Goal: Transaction & Acquisition: Obtain resource

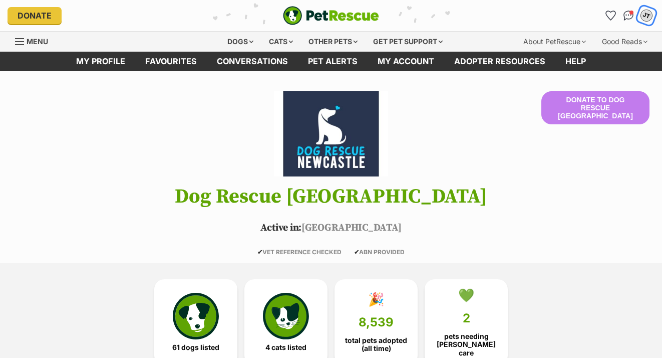
click at [650, 18] on div "JT" at bounding box center [646, 15] width 13 height 13
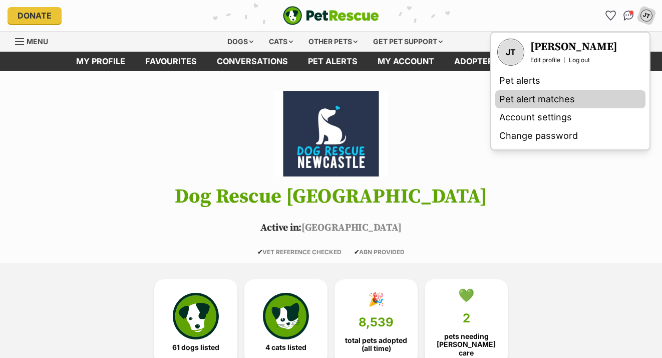
click at [538, 95] on link "Pet alert matches" at bounding box center [571, 99] width 150 height 19
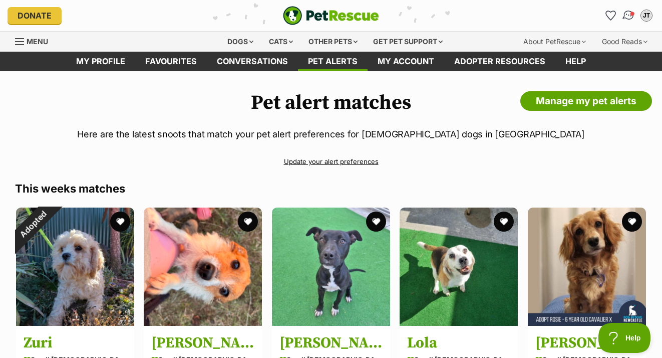
click at [628, 14] on img "Conversations" at bounding box center [629, 15] width 14 height 13
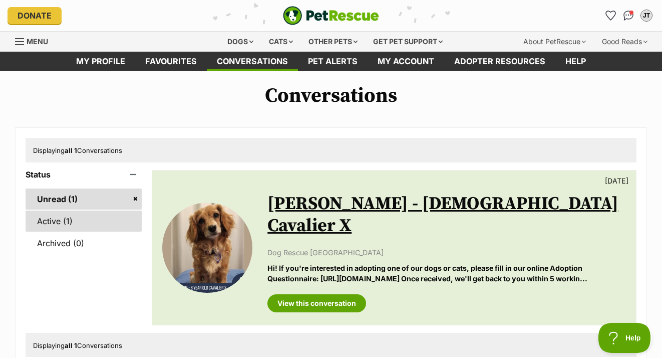
click at [73, 228] on link "Active (1)" at bounding box center [84, 220] width 116 height 21
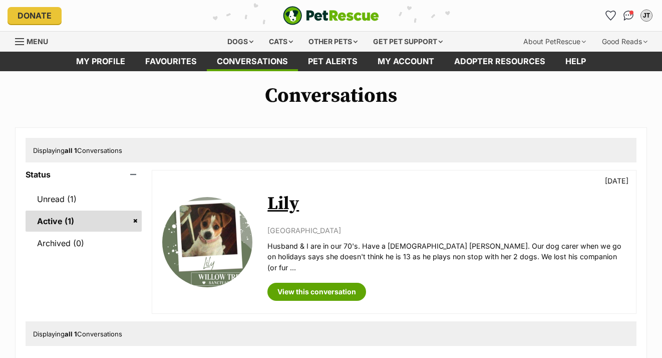
click at [78, 205] on link "Unread (1)" at bounding box center [84, 198] width 116 height 21
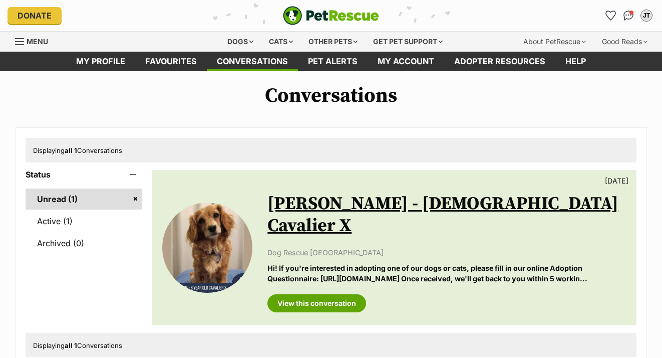
click at [78, 205] on link "Unread (1)" at bounding box center [84, 198] width 116 height 21
click at [58, 207] on link "Unread (1)" at bounding box center [84, 198] width 116 height 21
click at [65, 232] on link "Active (1)" at bounding box center [84, 220] width 116 height 21
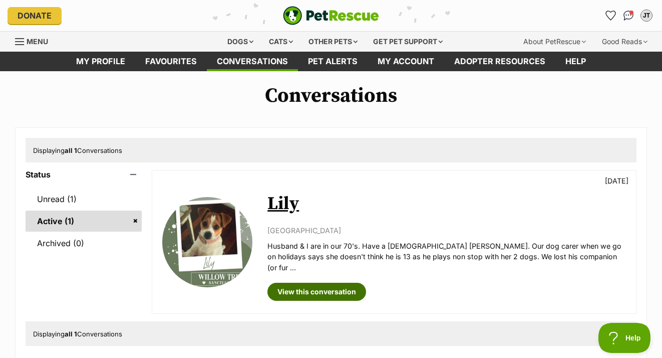
click at [312, 289] on link "View this conversation" at bounding box center [317, 292] width 99 height 18
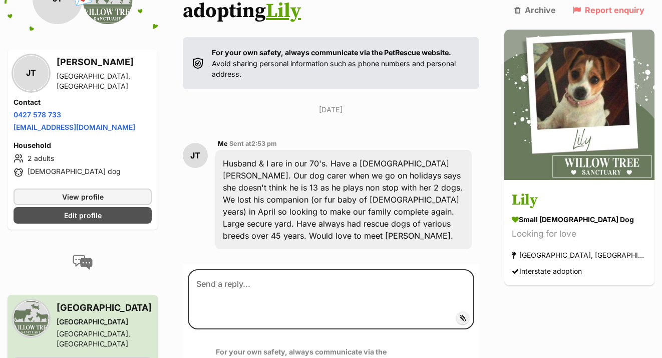
scroll to position [195, 0]
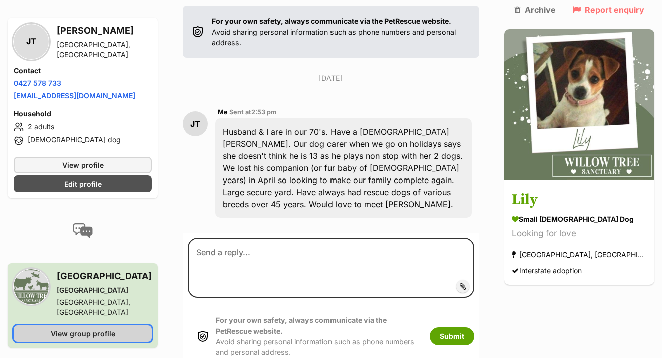
click at [72, 328] on span "View group profile" at bounding box center [83, 333] width 65 height 11
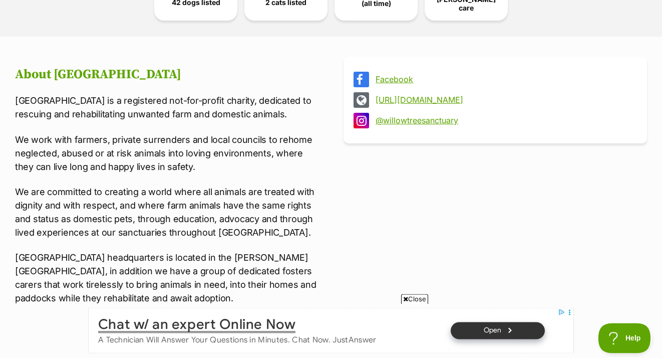
scroll to position [409, 0]
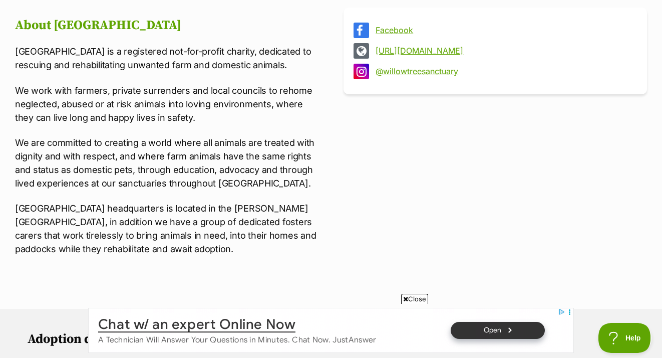
click at [410, 297] on span "Close" at bounding box center [414, 299] width 27 height 10
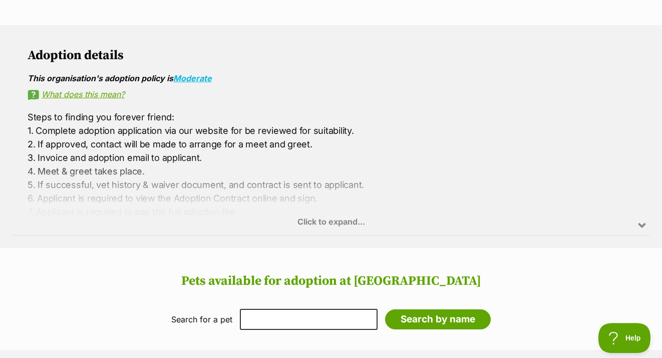
scroll to position [716, 0]
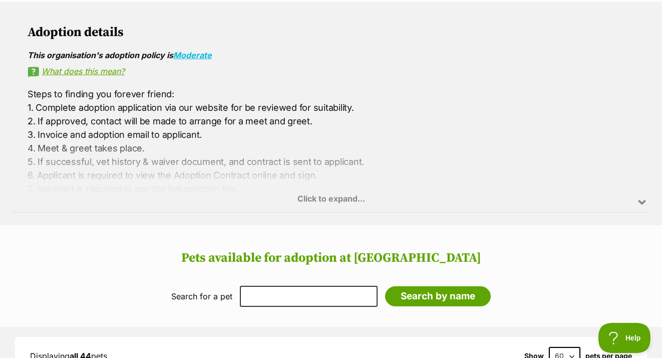
click at [321, 191] on div "Click to expand..." at bounding box center [331, 173] width 637 height 78
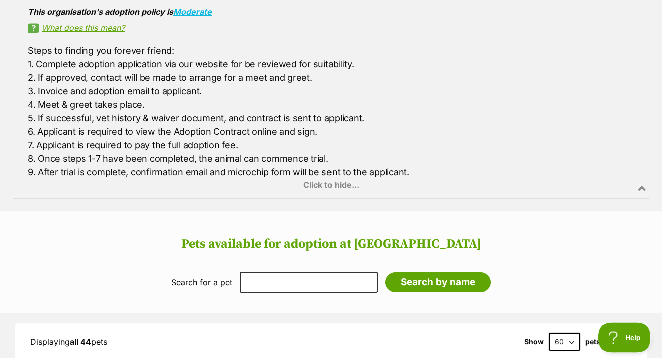
scroll to position [818, 0]
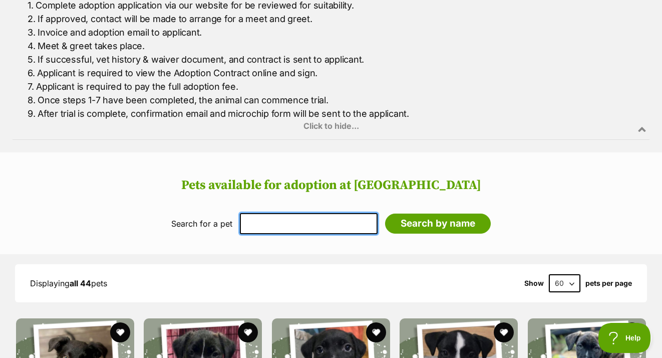
click at [325, 215] on input "text" at bounding box center [309, 223] width 138 height 21
type input "Lily"
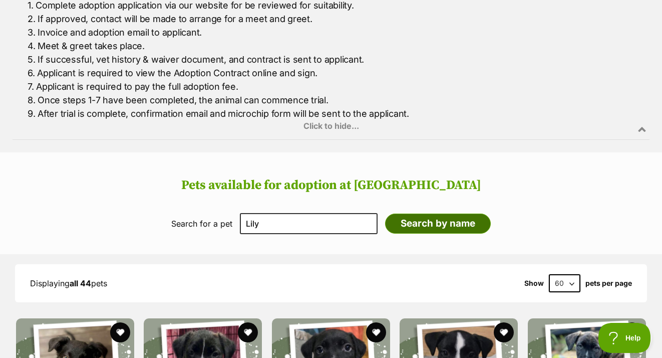
click at [421, 213] on input "Search by name" at bounding box center [438, 223] width 106 height 20
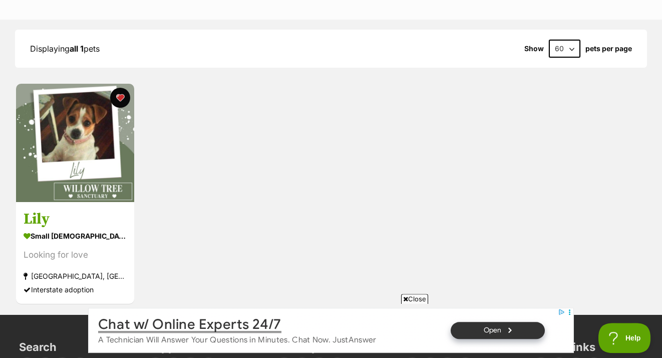
click at [426, 295] on span "Close" at bounding box center [414, 299] width 27 height 10
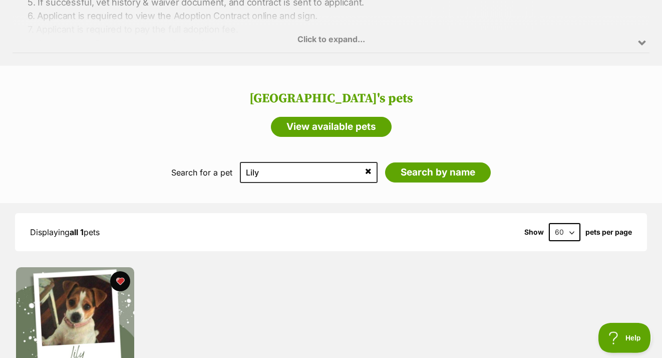
scroll to position [854, 0]
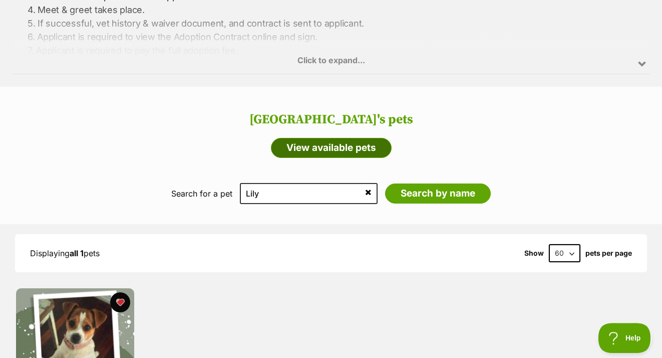
click at [344, 138] on link "View available pets" at bounding box center [331, 148] width 121 height 20
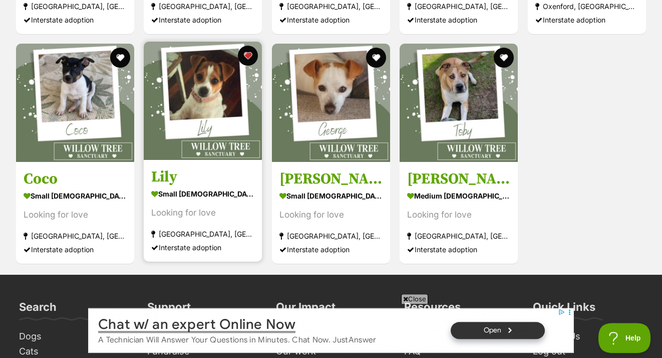
click at [205, 88] on img at bounding box center [203, 101] width 118 height 118
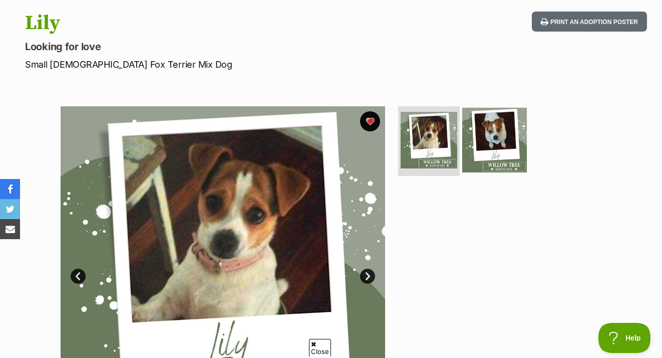
click at [495, 137] on img at bounding box center [495, 139] width 65 height 65
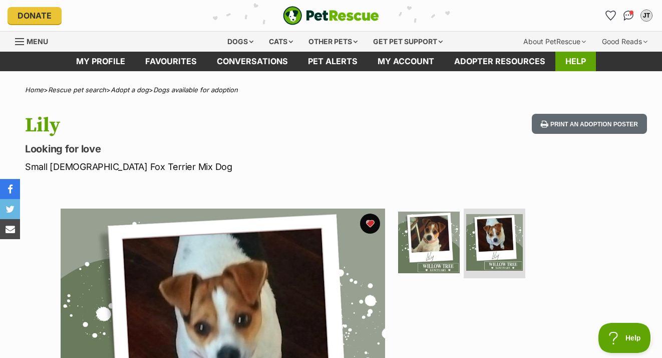
click at [575, 57] on link "Help" at bounding box center [576, 62] width 41 height 20
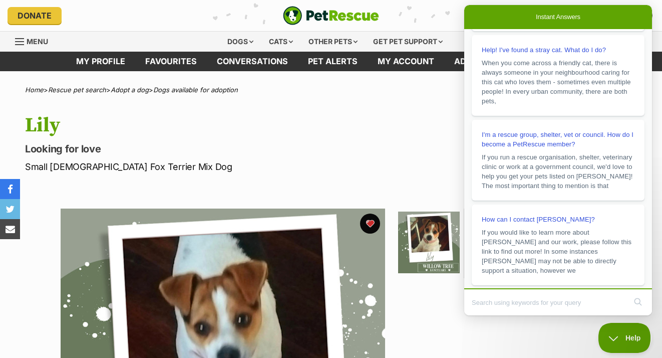
scroll to position [179, 0]
click at [308, 156] on p "Looking for love" at bounding box center [214, 149] width 379 height 14
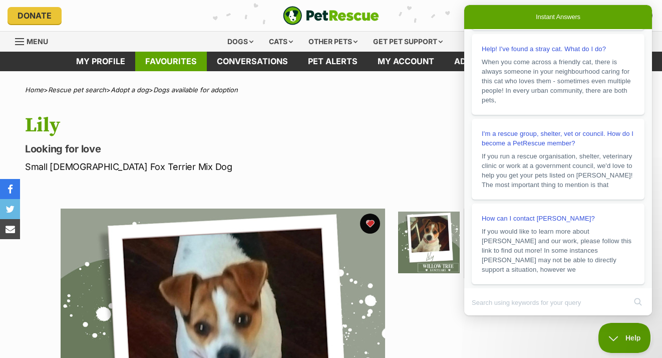
click at [158, 59] on link "Favourites" at bounding box center [171, 62] width 72 height 20
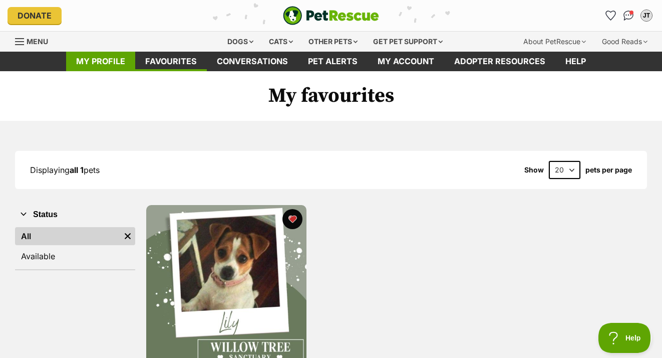
click at [94, 70] on link "My profile" at bounding box center [100, 62] width 69 height 20
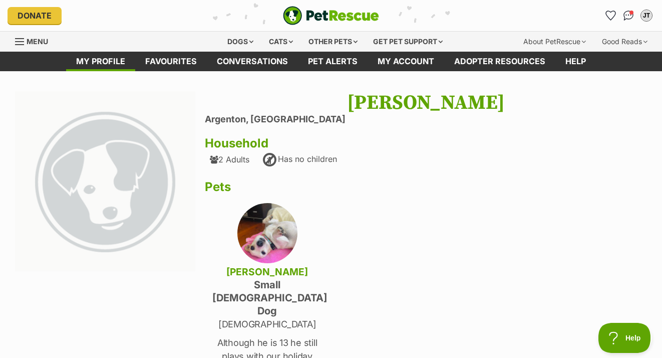
click at [351, 19] on img "PetRescue" at bounding box center [331, 15] width 96 height 19
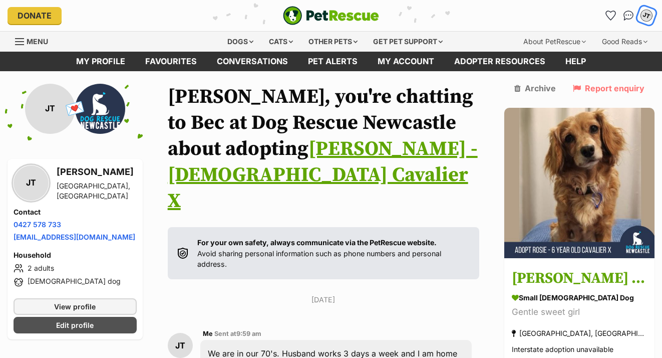
click at [648, 16] on div "JT" at bounding box center [646, 15] width 13 height 13
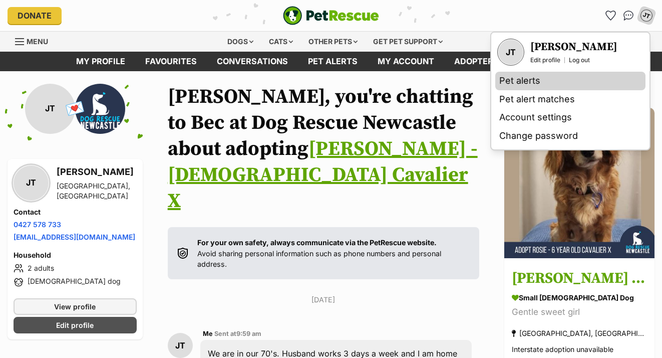
click at [530, 78] on link "Pet alerts" at bounding box center [571, 81] width 150 height 19
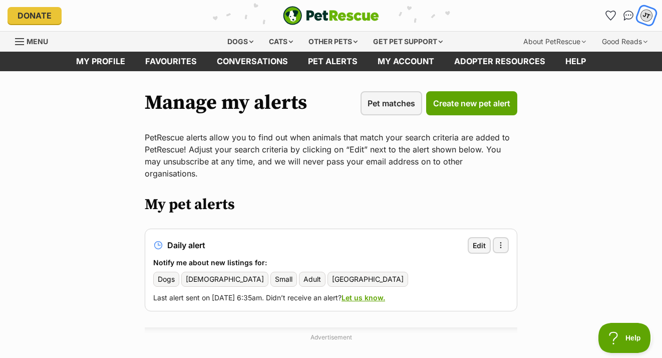
click at [646, 15] on div "JT" at bounding box center [646, 15] width 13 height 13
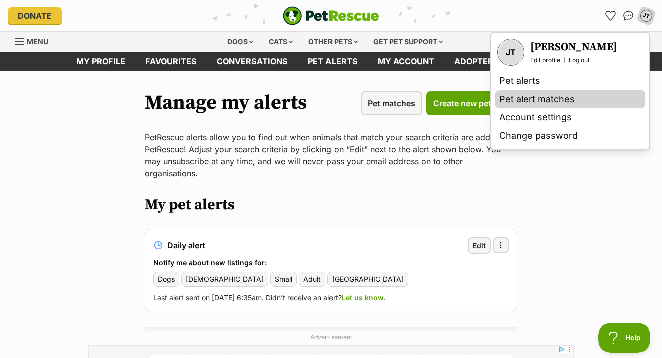
click at [539, 100] on link "Pet alert matches" at bounding box center [571, 99] width 150 height 19
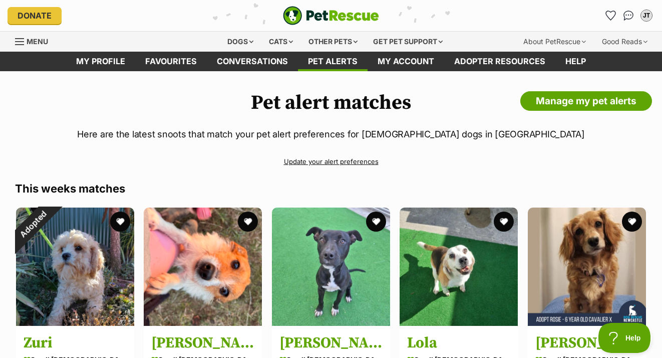
click at [21, 44] on div "Menu" at bounding box center [20, 42] width 10 height 8
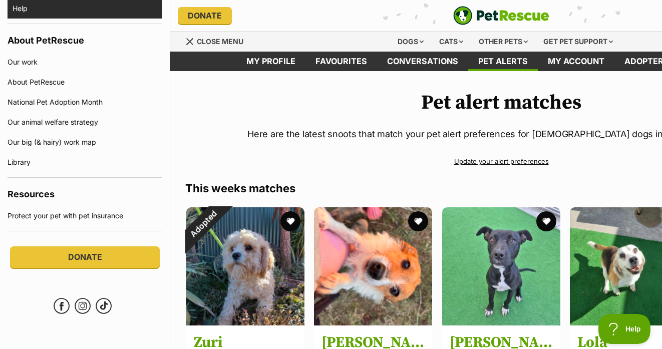
click at [28, 9] on link "Help" at bounding box center [88, 8] width 150 height 20
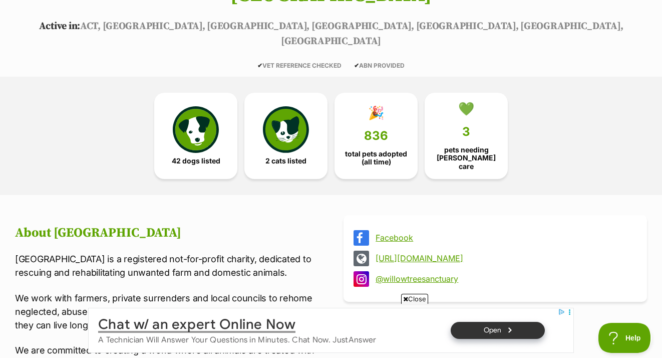
scroll to position [256, 0]
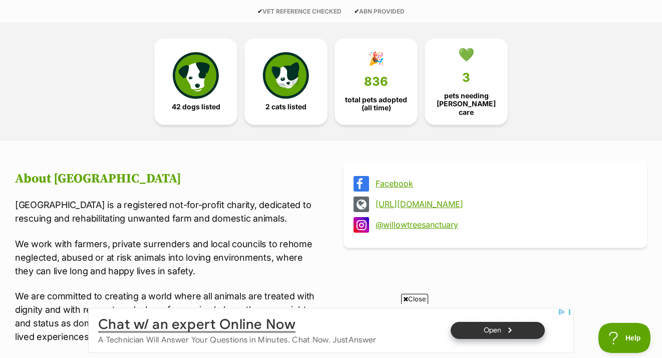
click at [427, 199] on link "[URL][DOMAIN_NAME]" at bounding box center [505, 203] width 258 height 9
click at [188, 67] on img at bounding box center [196, 73] width 46 height 46
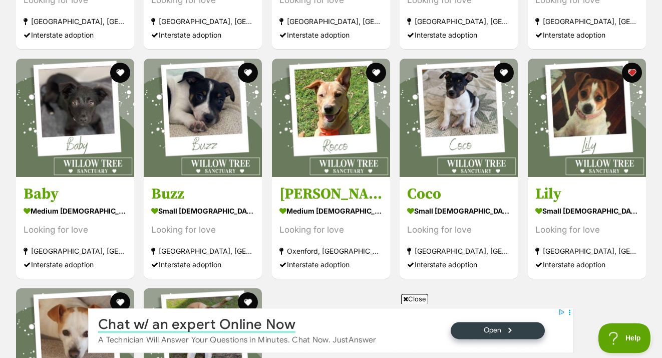
scroll to position [2694, 0]
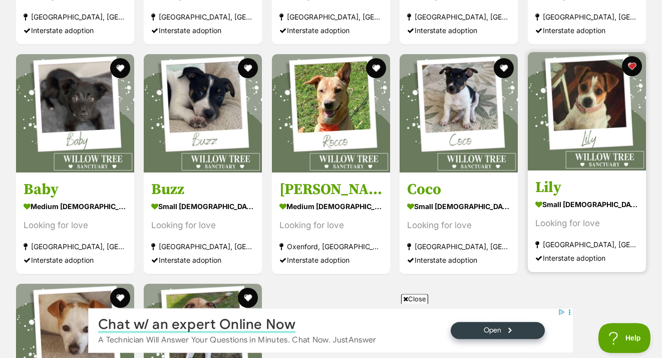
click at [582, 197] on div "small [DEMOGRAPHIC_DATA] Dog" at bounding box center [587, 204] width 103 height 15
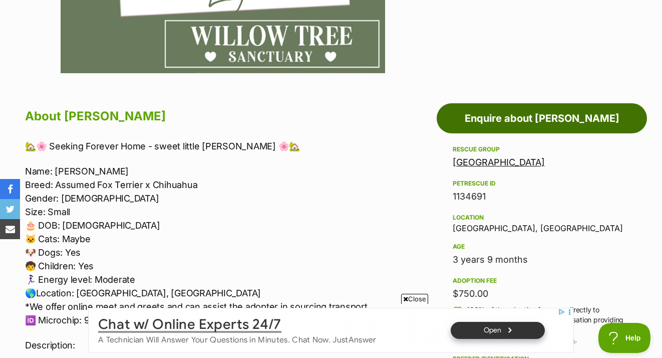
click at [544, 128] on link "Enquire about [PERSON_NAME]" at bounding box center [542, 118] width 210 height 30
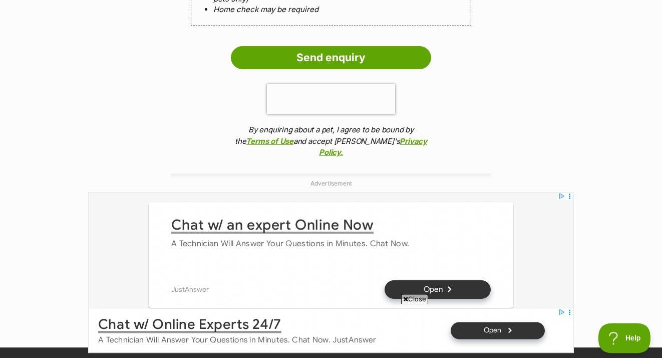
scroll to position [1073, 0]
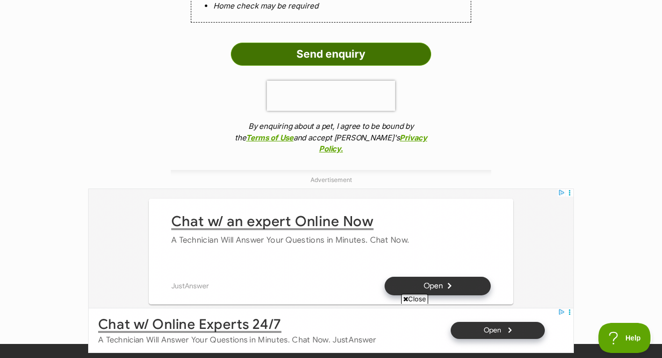
click at [329, 56] on input "Send enquiry" at bounding box center [331, 54] width 200 height 23
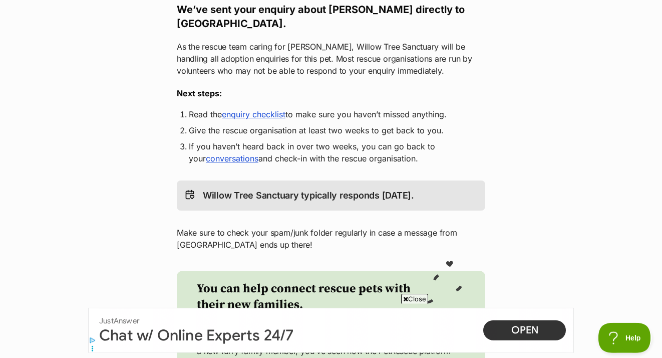
scroll to position [204, 0]
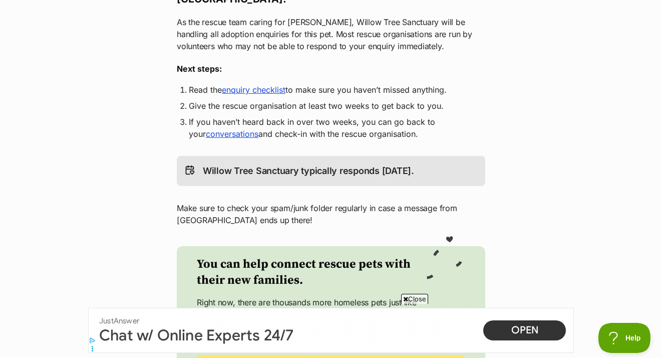
click at [211, 139] on link "conversations" at bounding box center [232, 134] width 53 height 10
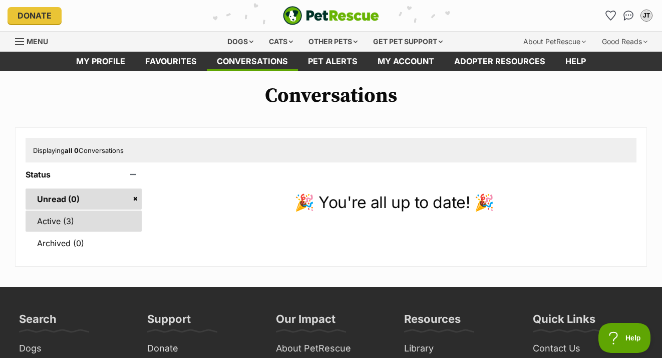
click at [55, 227] on link "Active (3)" at bounding box center [84, 220] width 116 height 21
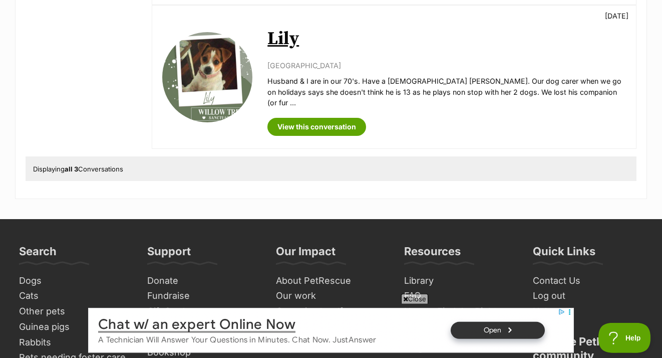
scroll to position [460, 0]
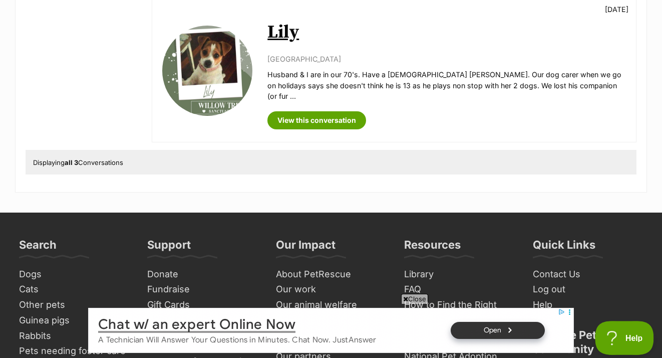
click at [619, 332] on button "Help" at bounding box center [621, 336] width 52 height 30
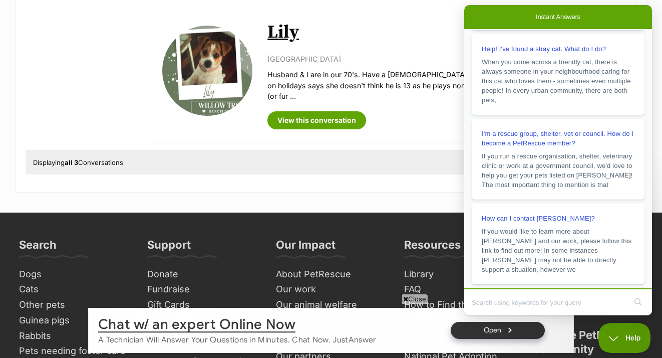
scroll to position [0, 0]
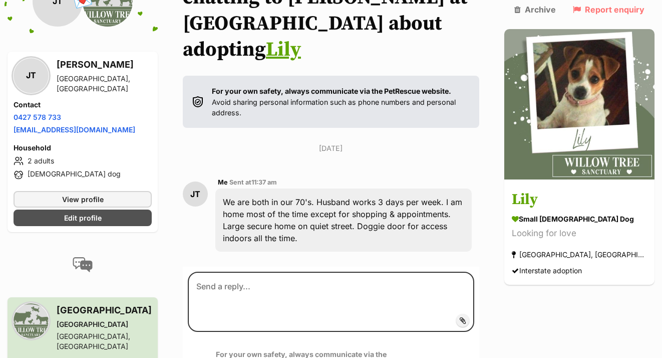
scroll to position [126, 0]
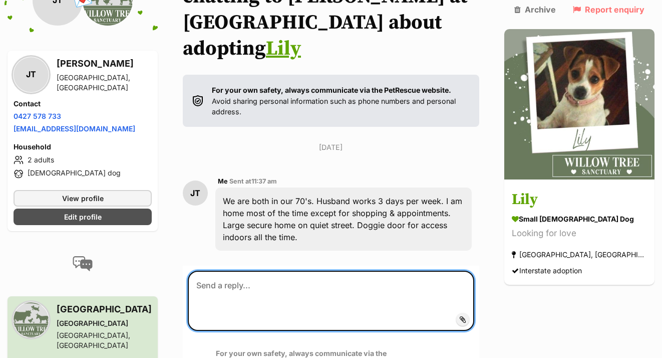
click at [204, 271] on textarea at bounding box center [331, 301] width 287 height 60
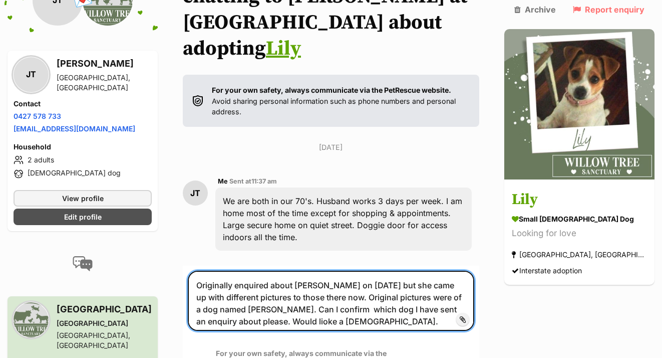
click at [443, 271] on textarea "Originally enquired about [PERSON_NAME] on [DATE] but she came up with differen…" at bounding box center [331, 301] width 287 height 60
click at [475, 271] on textarea "Originally enquired about Lily on 8th August but she came up with different pic…" at bounding box center [331, 301] width 287 height 60
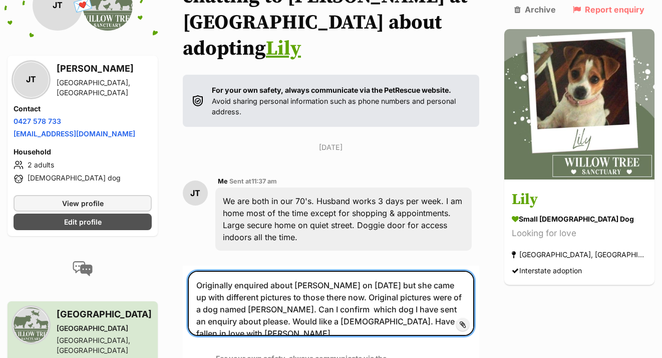
type textarea "Originally enquired about [PERSON_NAME] on [DATE] but she came up with differen…"
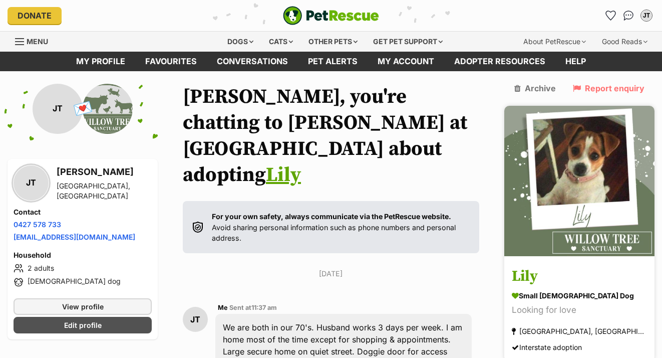
click at [611, 203] on img at bounding box center [580, 181] width 150 height 150
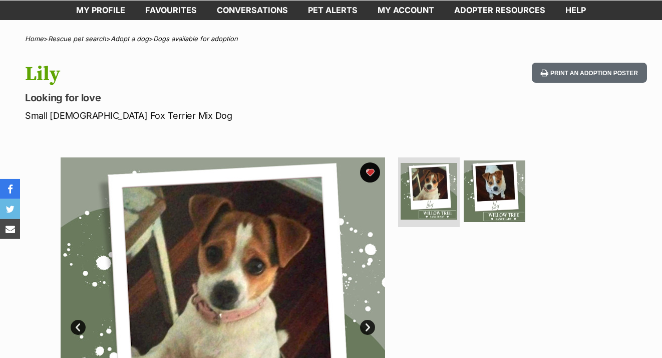
scroll to position [51, 0]
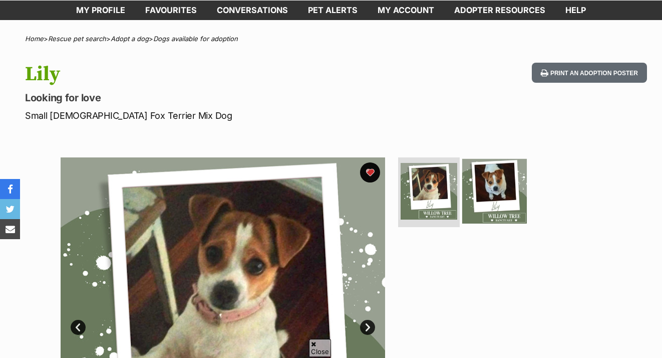
click at [484, 194] on img at bounding box center [495, 190] width 65 height 65
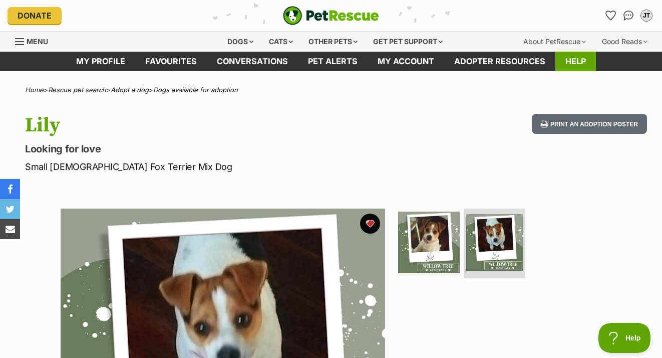
scroll to position [0, 0]
click at [243, 40] on div "Dogs" at bounding box center [240, 42] width 40 height 20
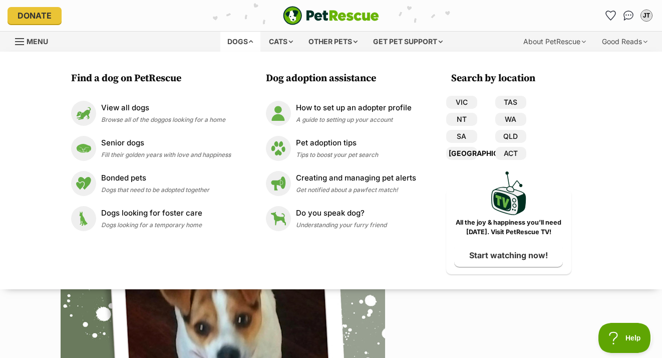
click at [459, 152] on link "[GEOGRAPHIC_DATA]" at bounding box center [461, 153] width 31 height 13
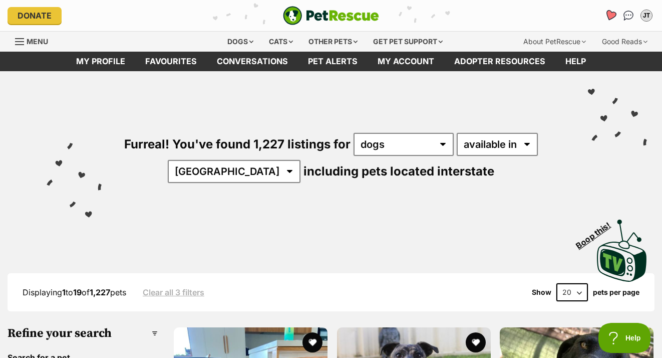
click at [612, 17] on icon "Favourites" at bounding box center [611, 16] width 12 height 12
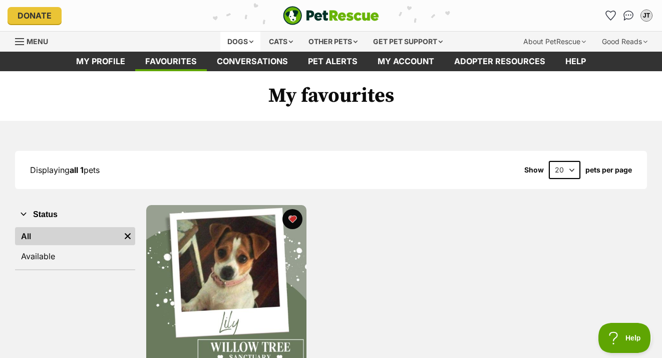
click at [232, 40] on div "Dogs" at bounding box center [240, 42] width 40 height 20
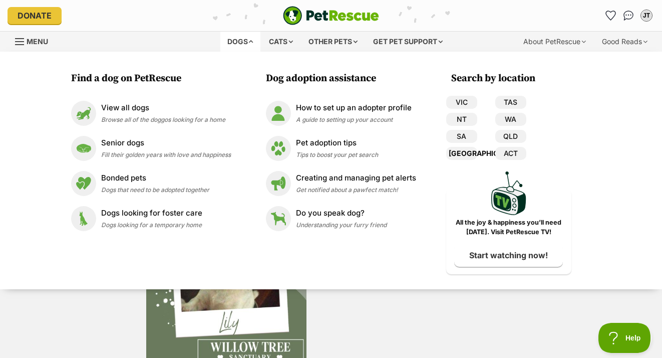
click at [465, 155] on link "[GEOGRAPHIC_DATA]" at bounding box center [461, 153] width 31 height 13
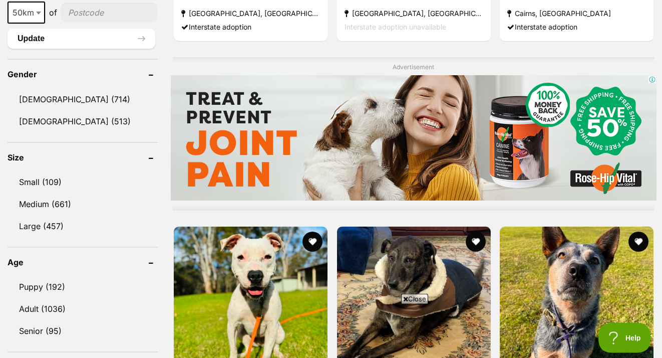
scroll to position [818, 0]
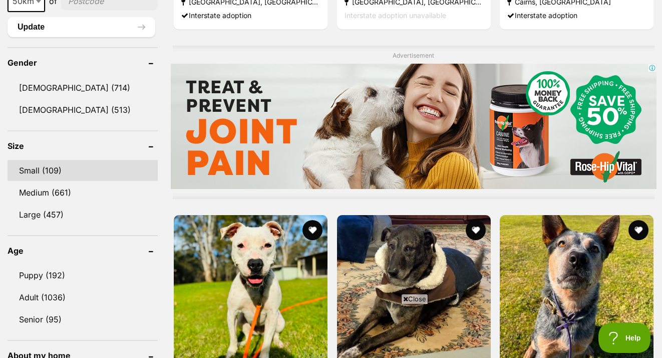
click at [59, 181] on link "Small (109)" at bounding box center [83, 170] width 150 height 21
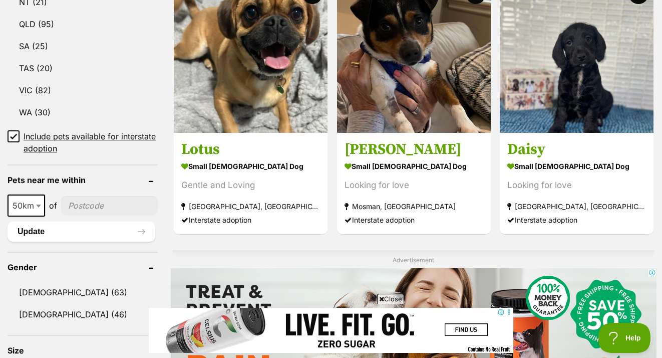
click at [108, 213] on input"] "postcode" at bounding box center [109, 205] width 97 height 19
type input"] "2284"
click at [74, 242] on button "Update" at bounding box center [82, 231] width 148 height 20
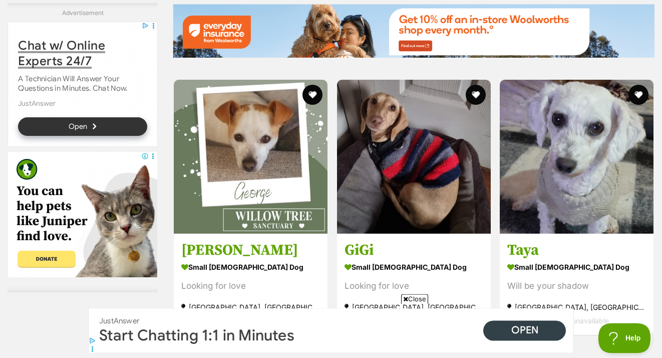
scroll to position [1942, 0]
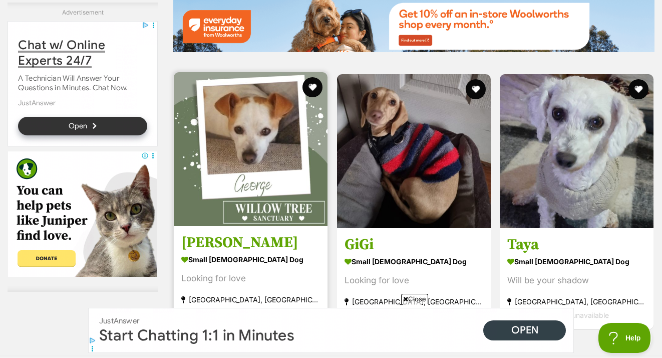
click at [246, 153] on img at bounding box center [251, 149] width 154 height 154
